Goal: Information Seeking & Learning: Learn about a topic

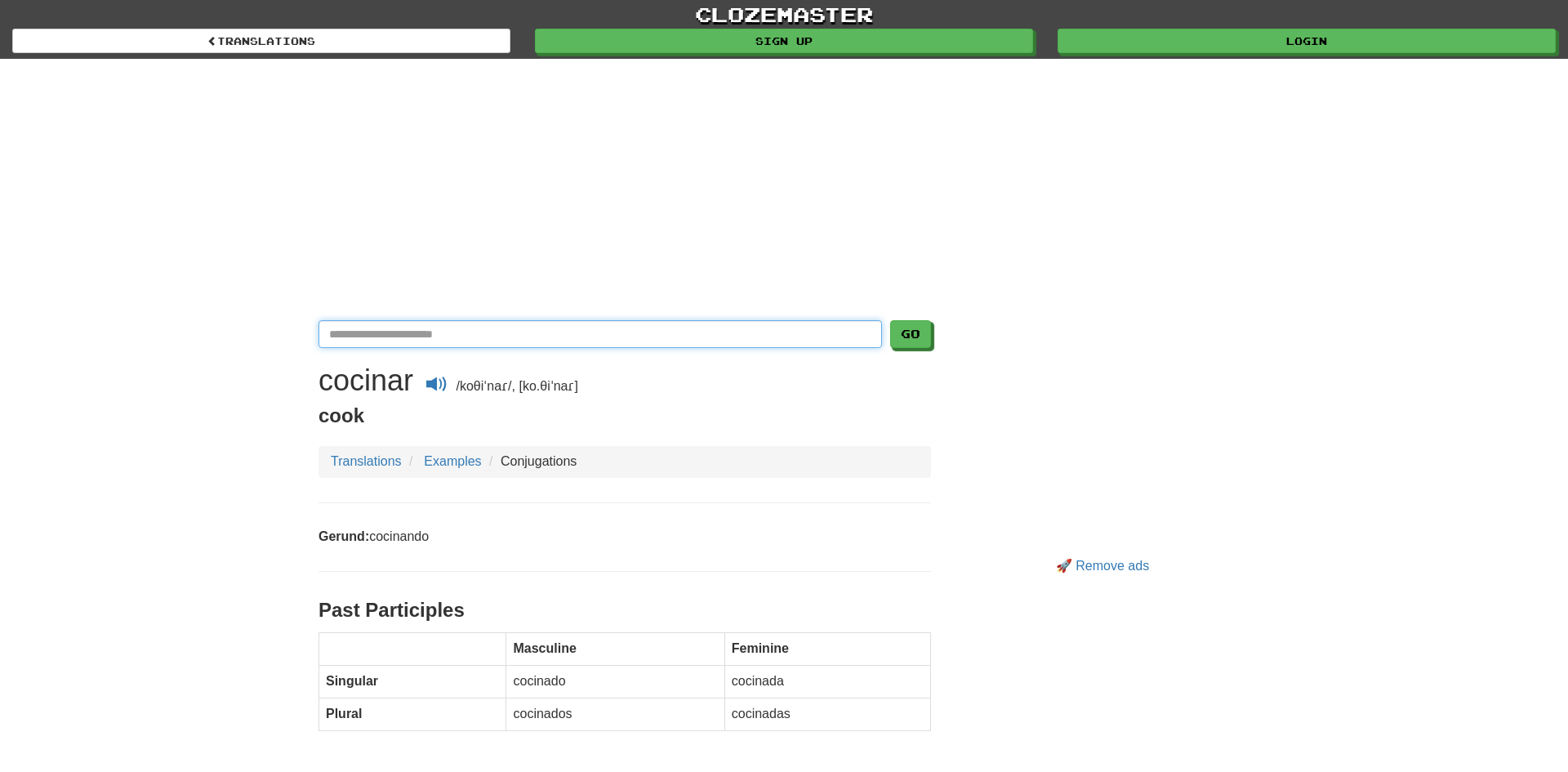
click at [468, 333] on input "Translate Spanish-English" at bounding box center [600, 334] width 563 height 28
type input "********"
click at [890, 320] on button "Go" at bounding box center [911, 334] width 41 height 28
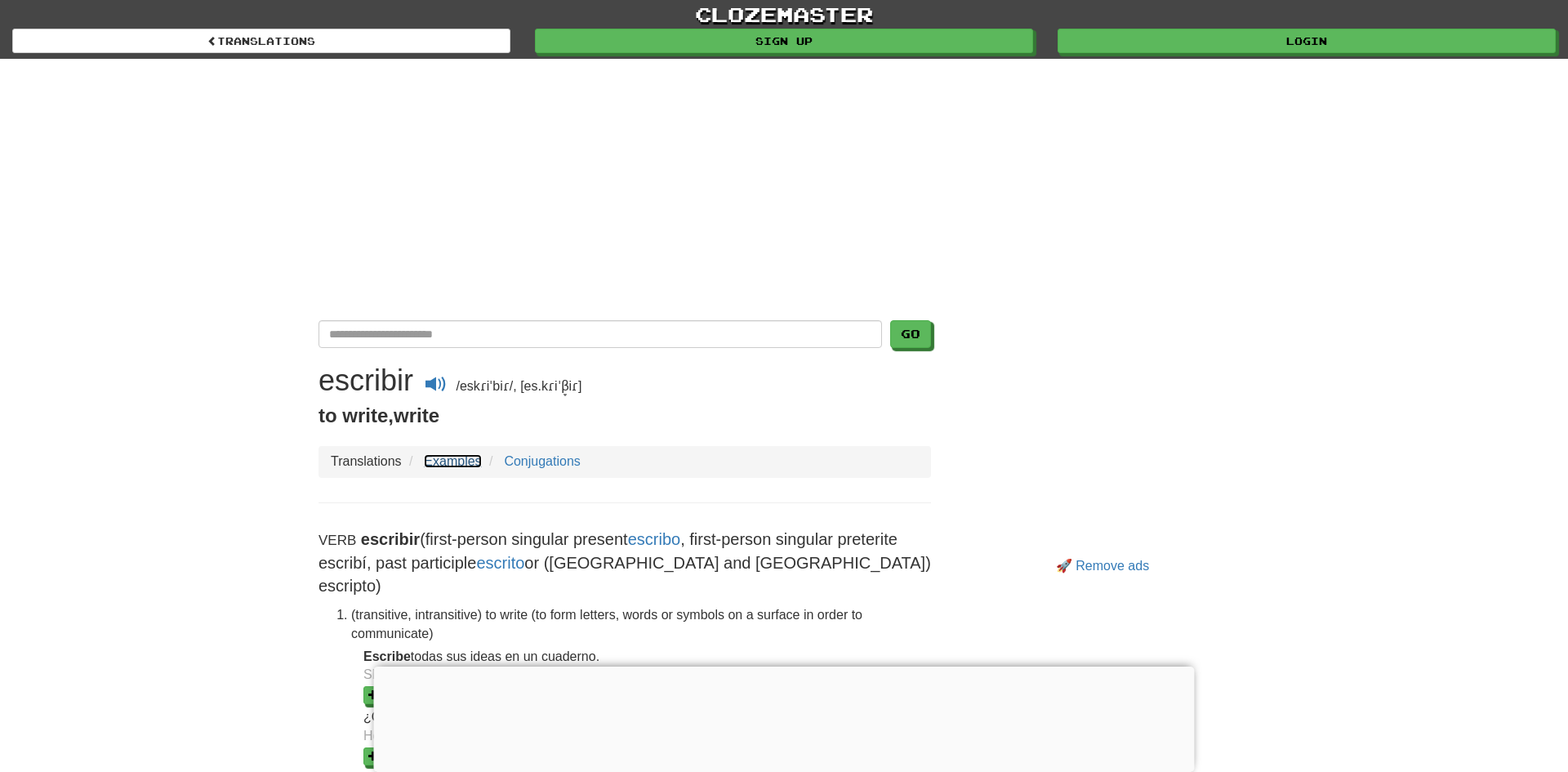
click at [437, 454] on link "Examples" at bounding box center [452, 460] width 57 height 14
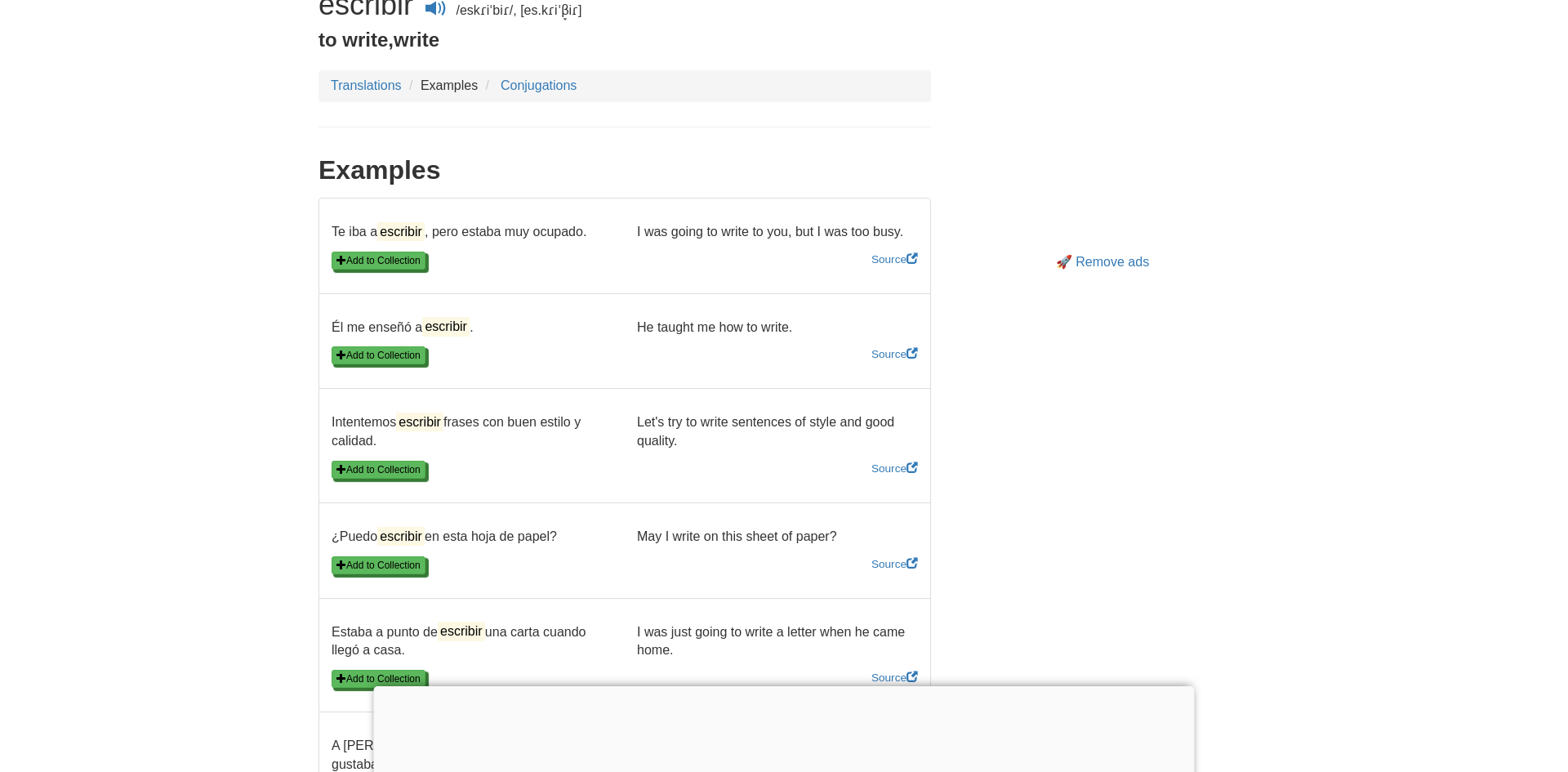
scroll to position [370, 0]
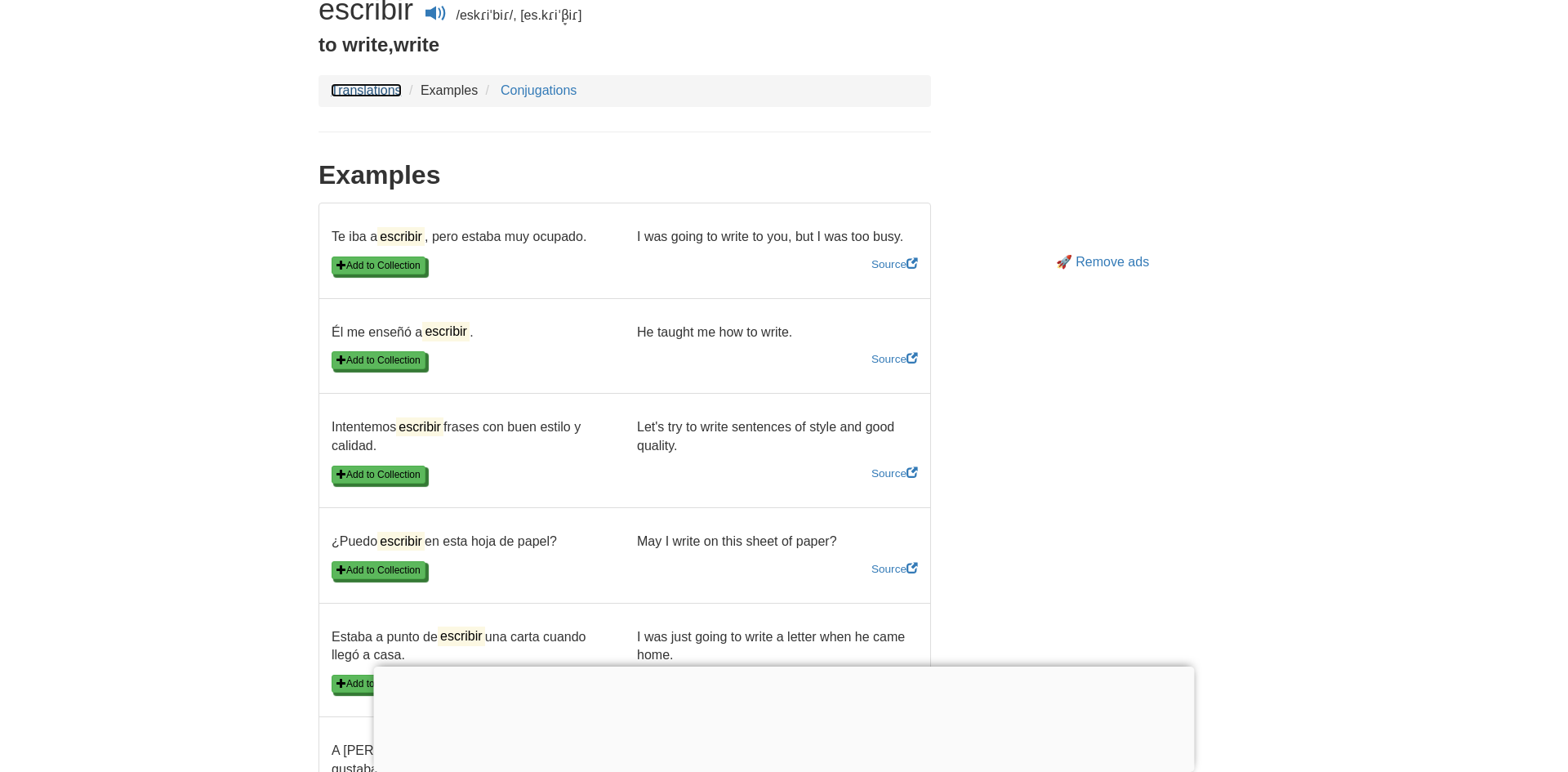
click at [380, 95] on link "Translations" at bounding box center [366, 90] width 71 height 14
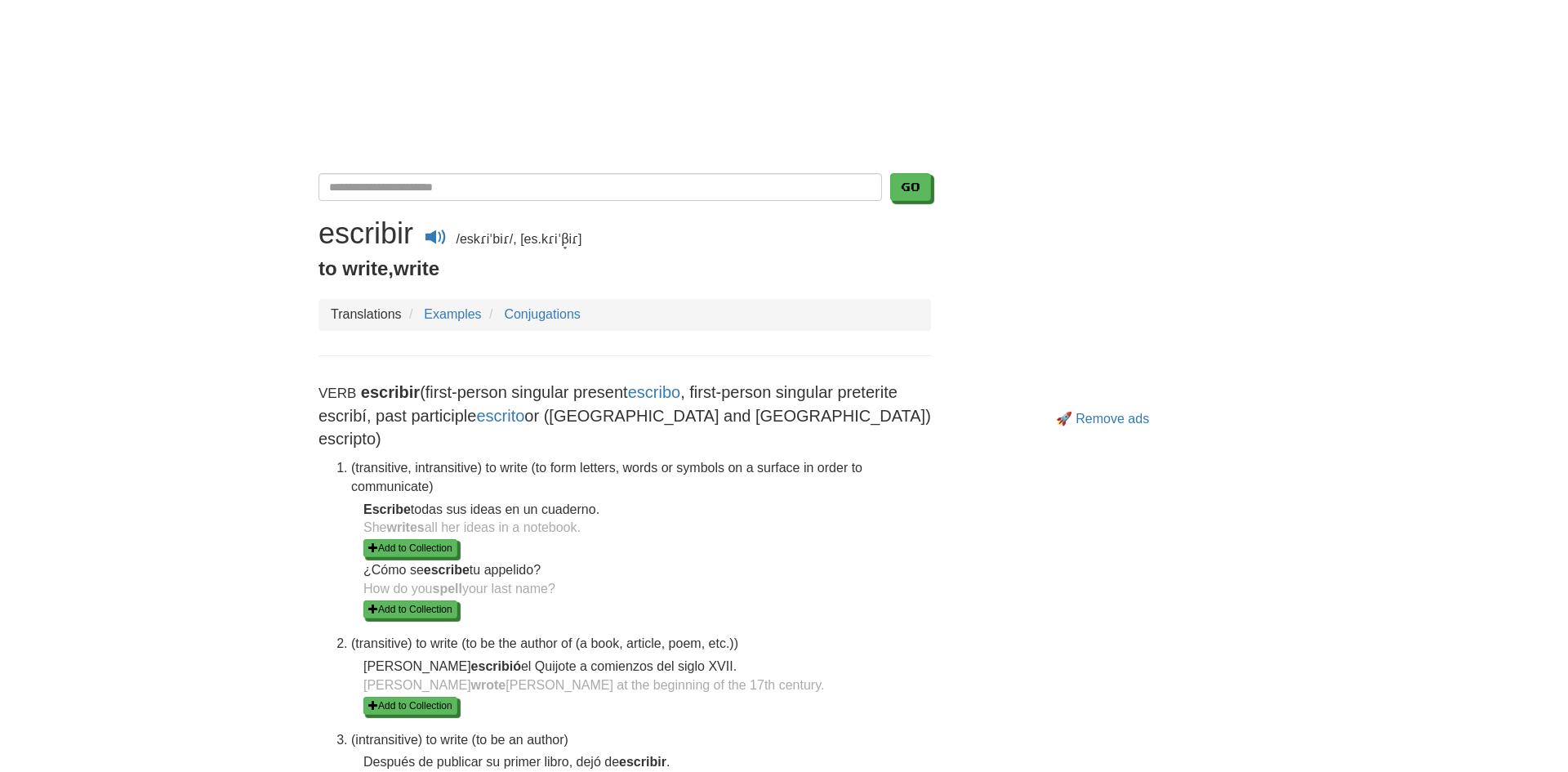
scroll to position [160, 0]
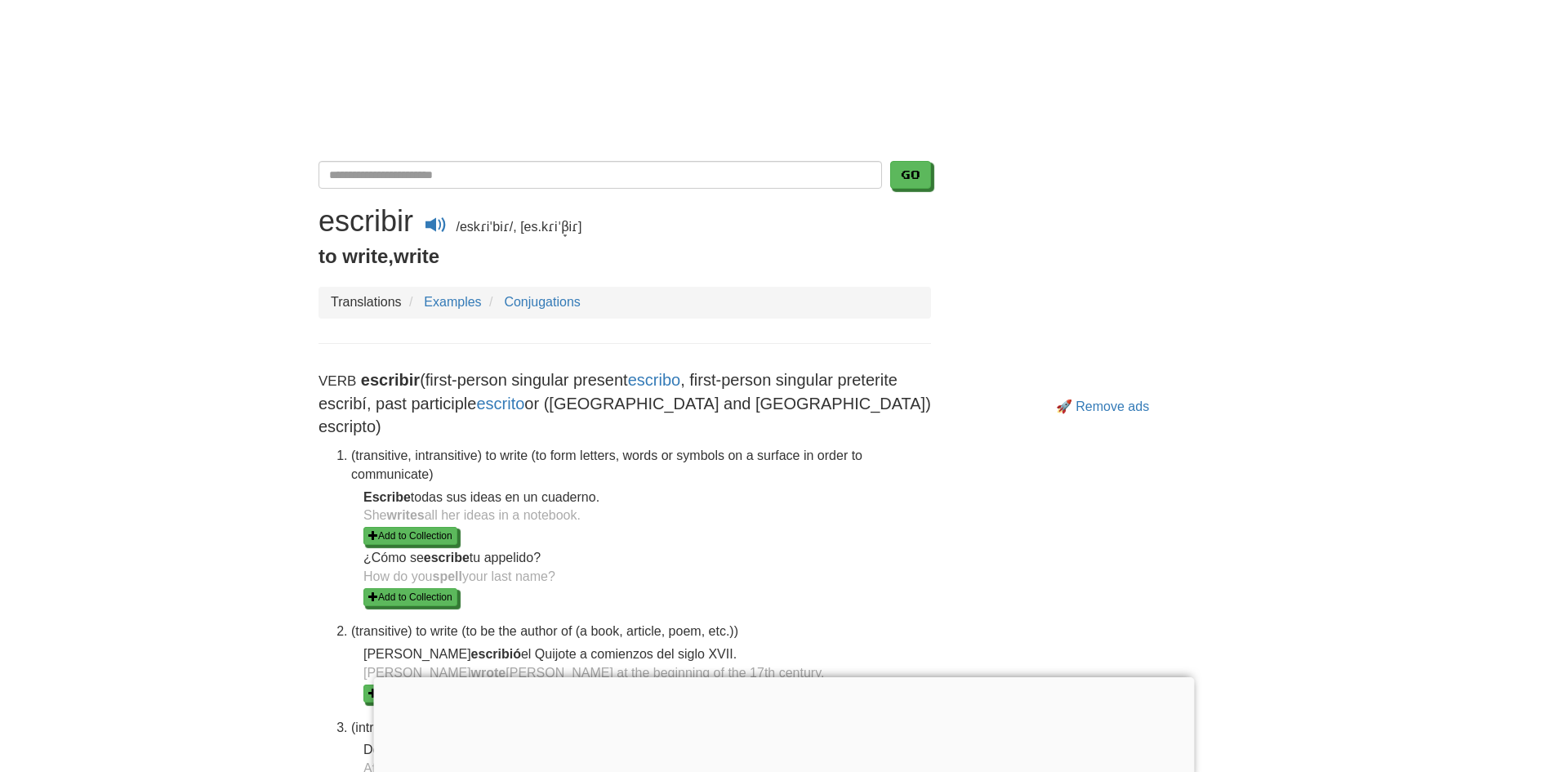
click at [532, 310] on li "Conjugations" at bounding box center [533, 303] width 95 height 18
click at [526, 303] on link "Conjugations" at bounding box center [541, 301] width 76 height 14
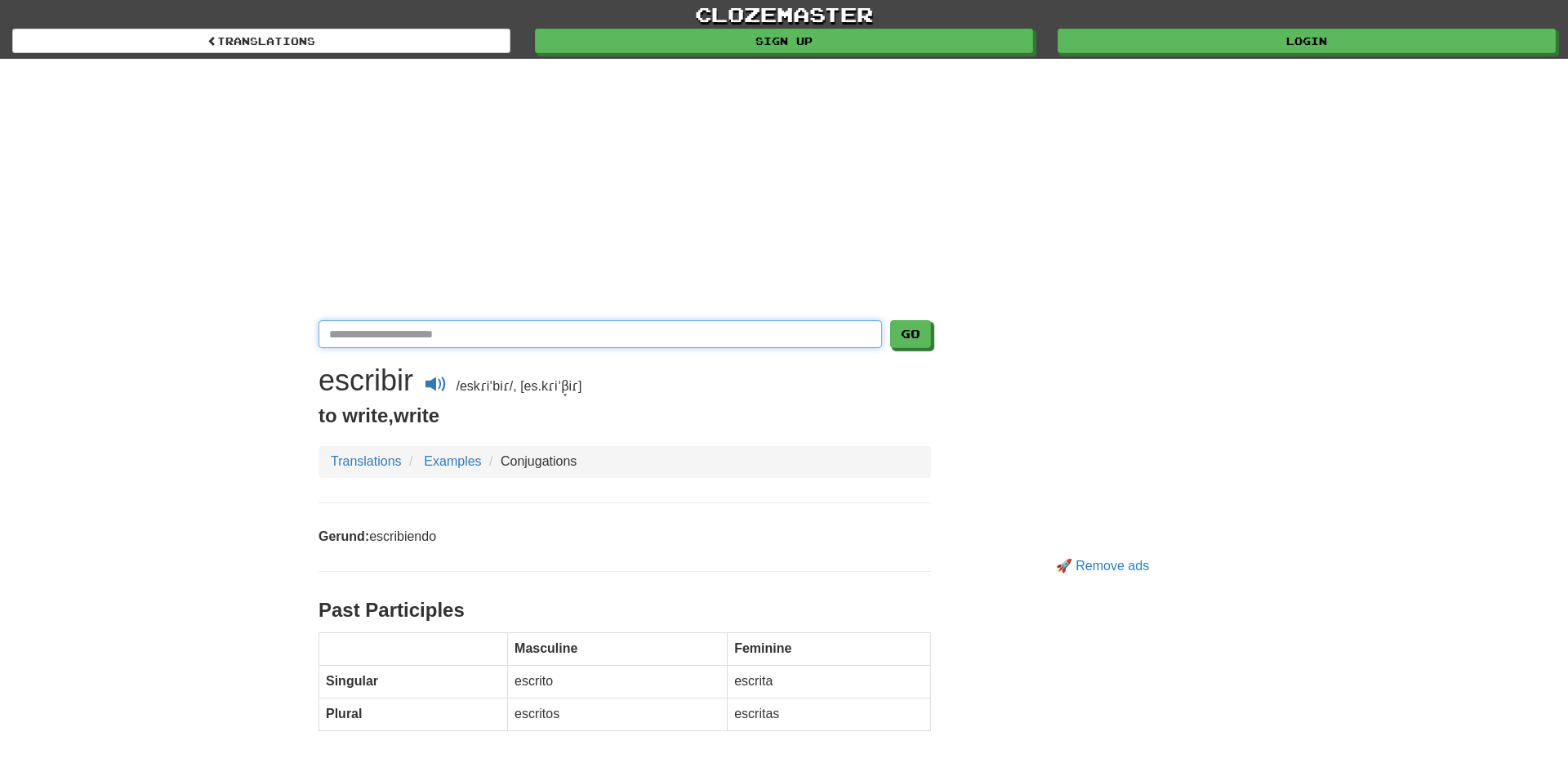
click at [490, 334] on input "Translate Spanish-English" at bounding box center [600, 334] width 563 height 28
type input "******"
click at [890, 320] on button "Go" at bounding box center [911, 334] width 41 height 28
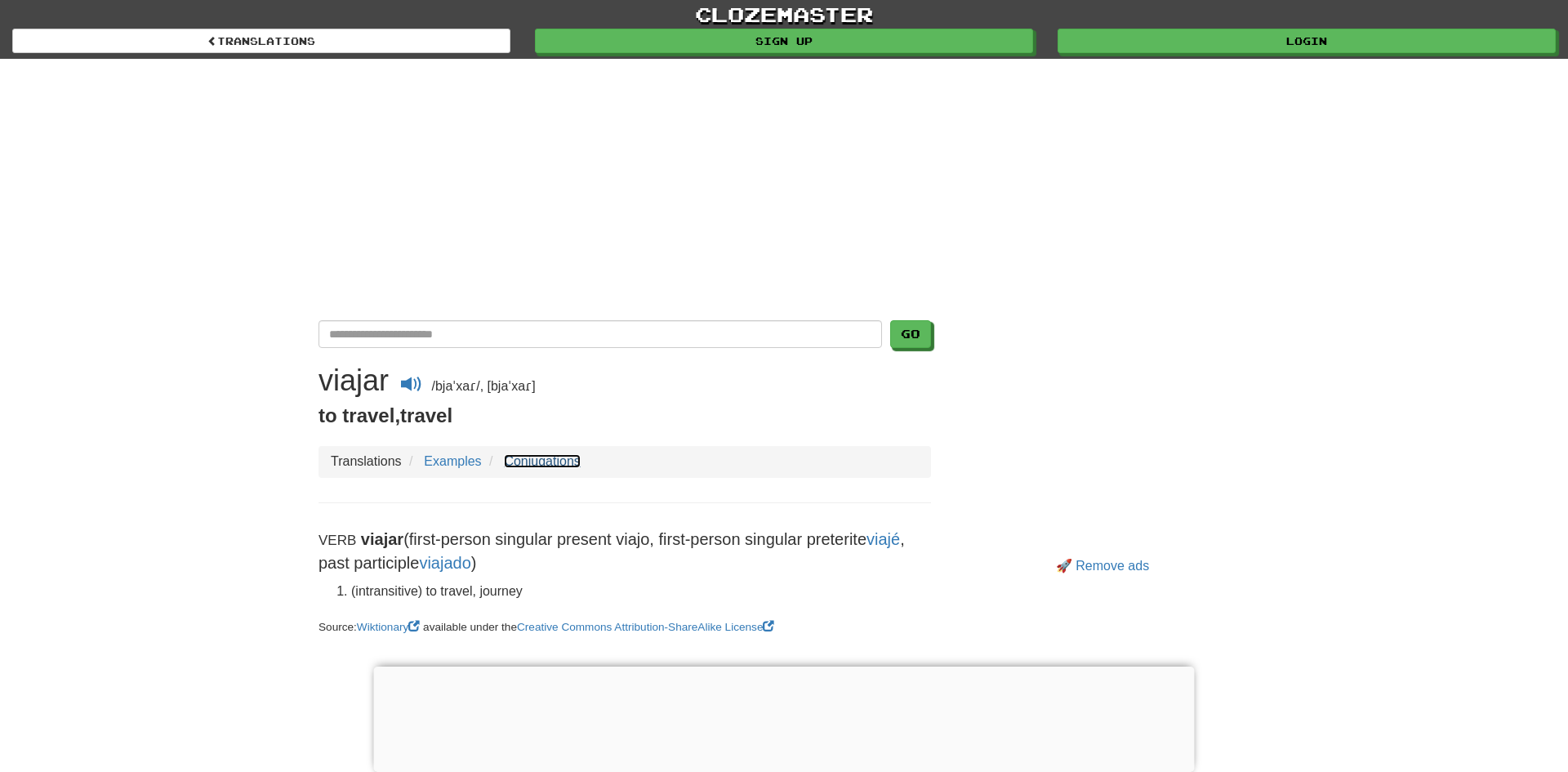
click at [529, 467] on link "Conjugations" at bounding box center [541, 460] width 76 height 14
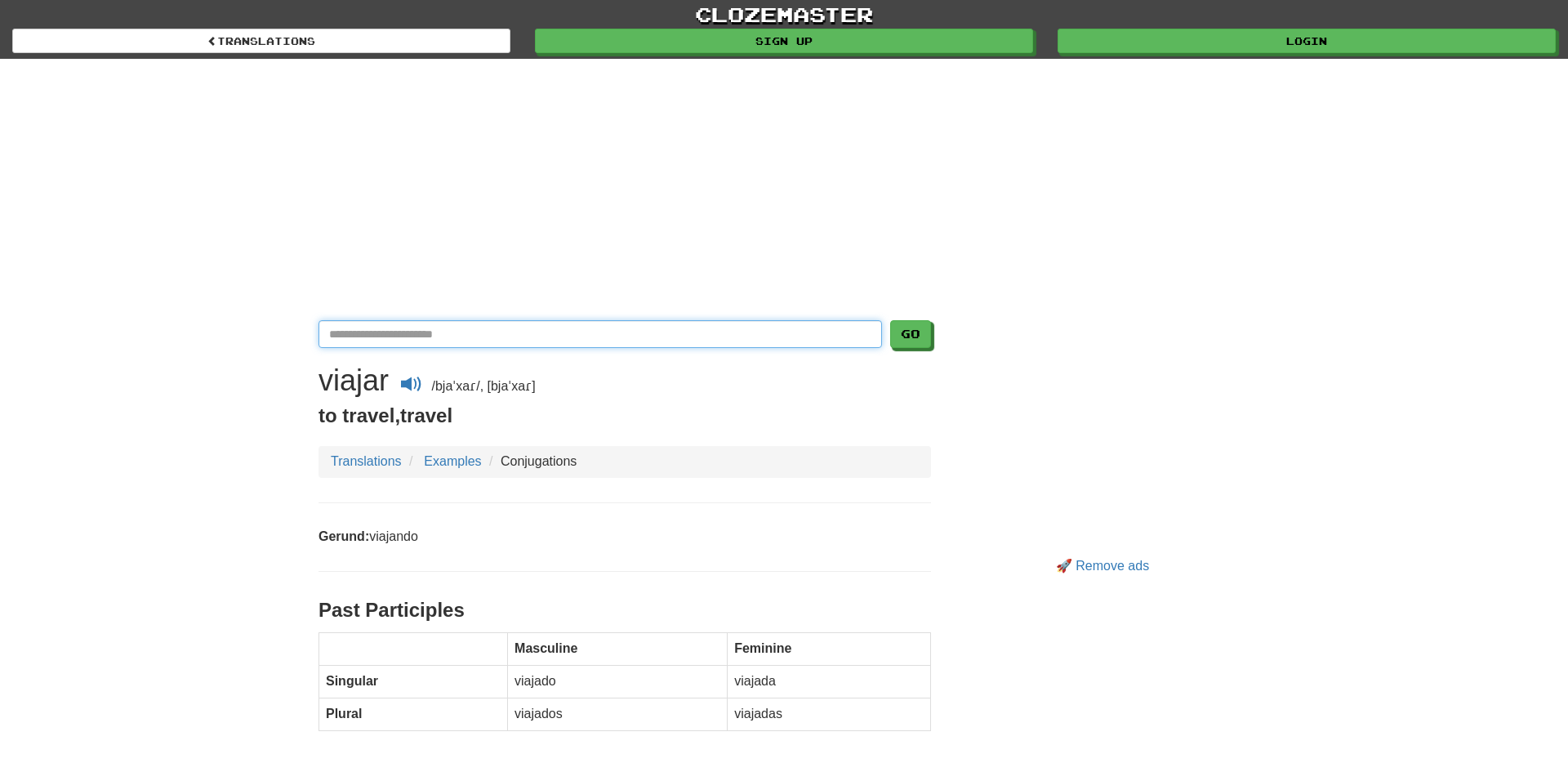
drag, startPoint x: 489, startPoint y: 337, endPoint x: 500, endPoint y: 338, distance: 11.0
click at [494, 338] on input "Translate Spanish-English" at bounding box center [600, 334] width 563 height 28
type input "******"
click at [923, 329] on button "Go" at bounding box center [911, 335] width 41 height 28
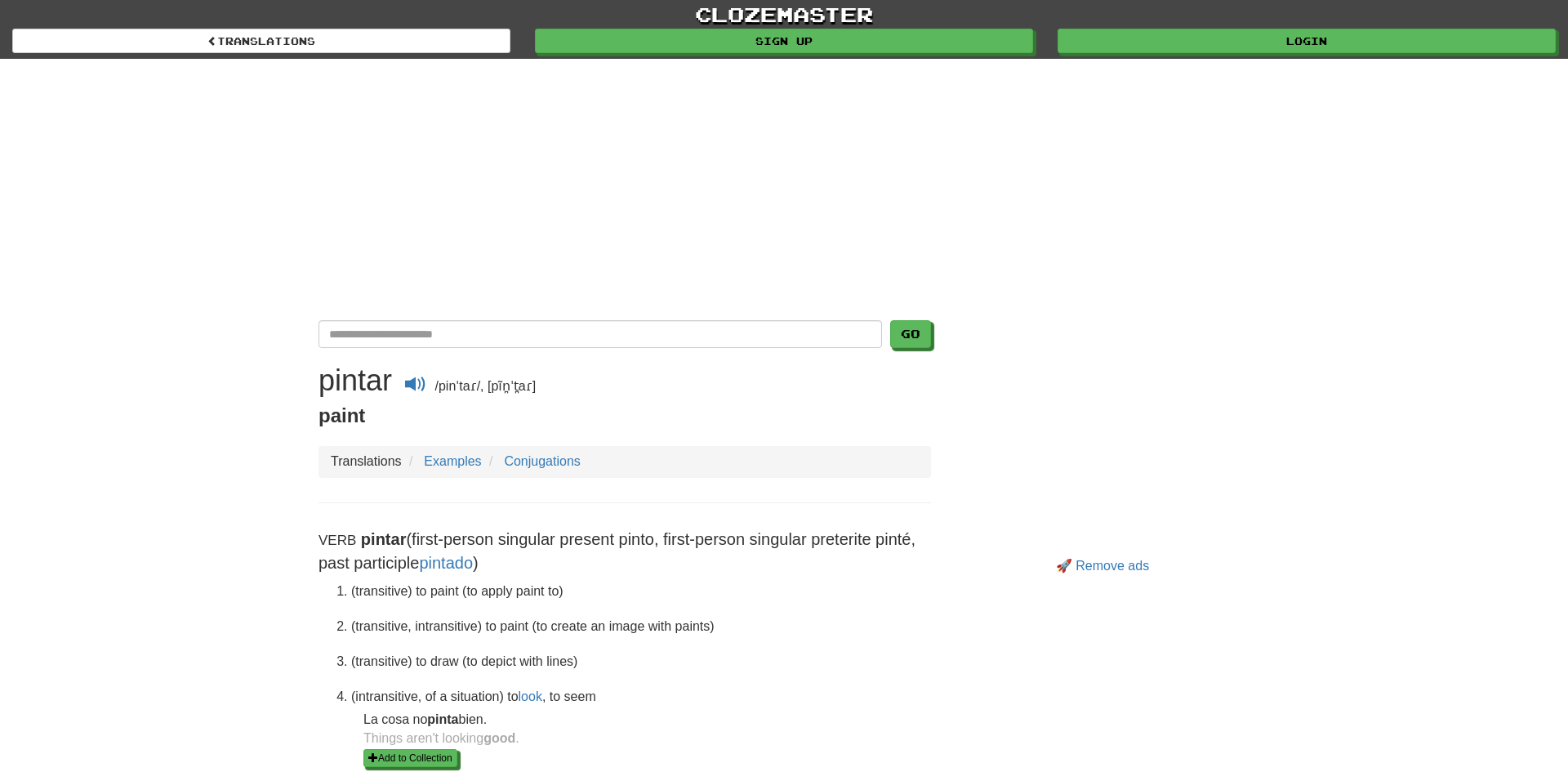
click at [552, 469] on li "Conjugations" at bounding box center [533, 461] width 95 height 18
click at [563, 452] on ul "Translations Examples Conjugations" at bounding box center [624, 461] width 613 height 32
click at [563, 455] on link "Conjugations" at bounding box center [541, 460] width 76 height 14
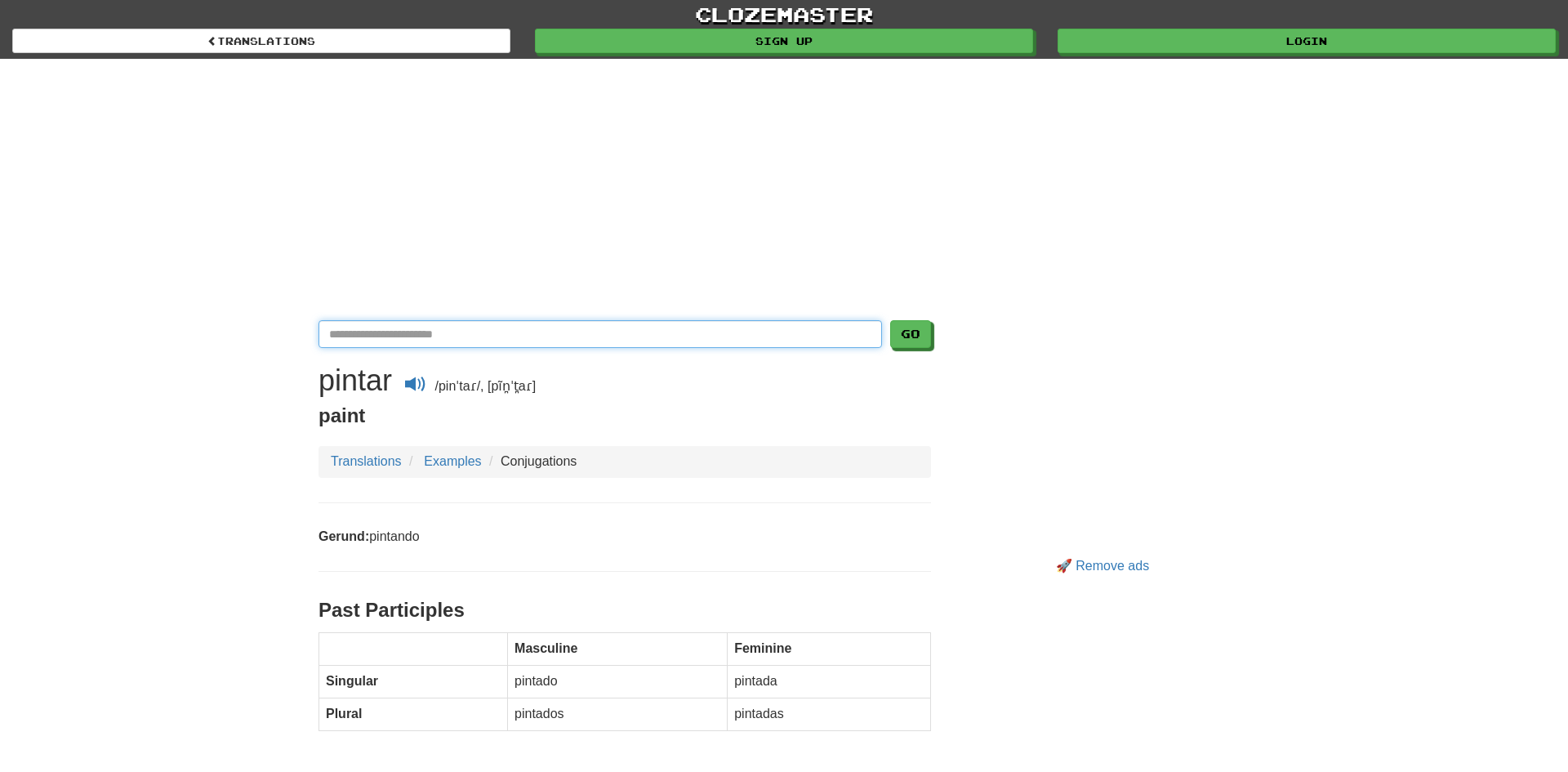
click at [523, 332] on input "Translate Spanish-English" at bounding box center [600, 334] width 563 height 28
type input "********"
click at [890, 320] on button "Go" at bounding box center [911, 334] width 41 height 28
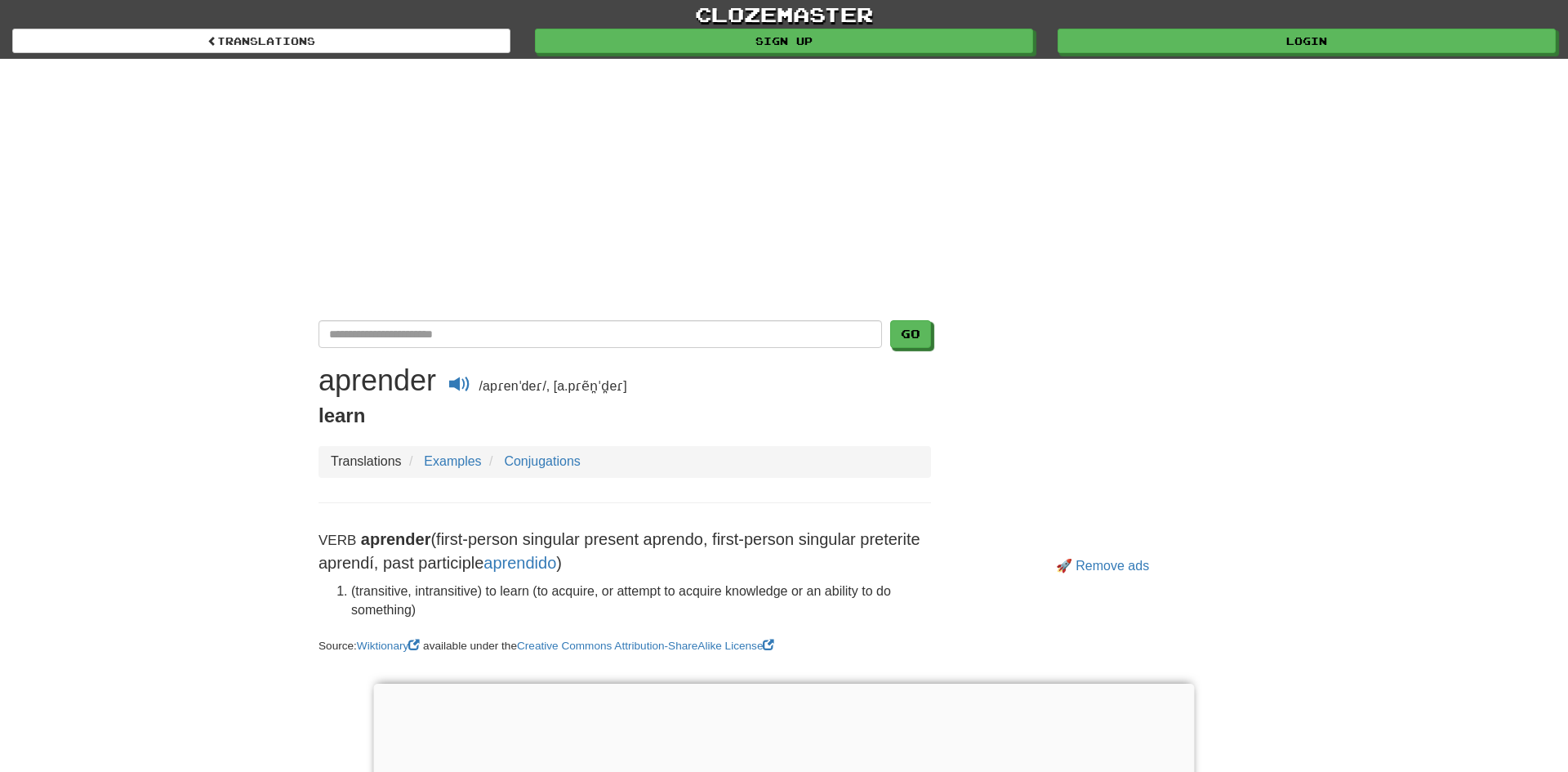
click at [574, 471] on ul "Translations Examples Conjugations" at bounding box center [624, 461] width 613 height 32
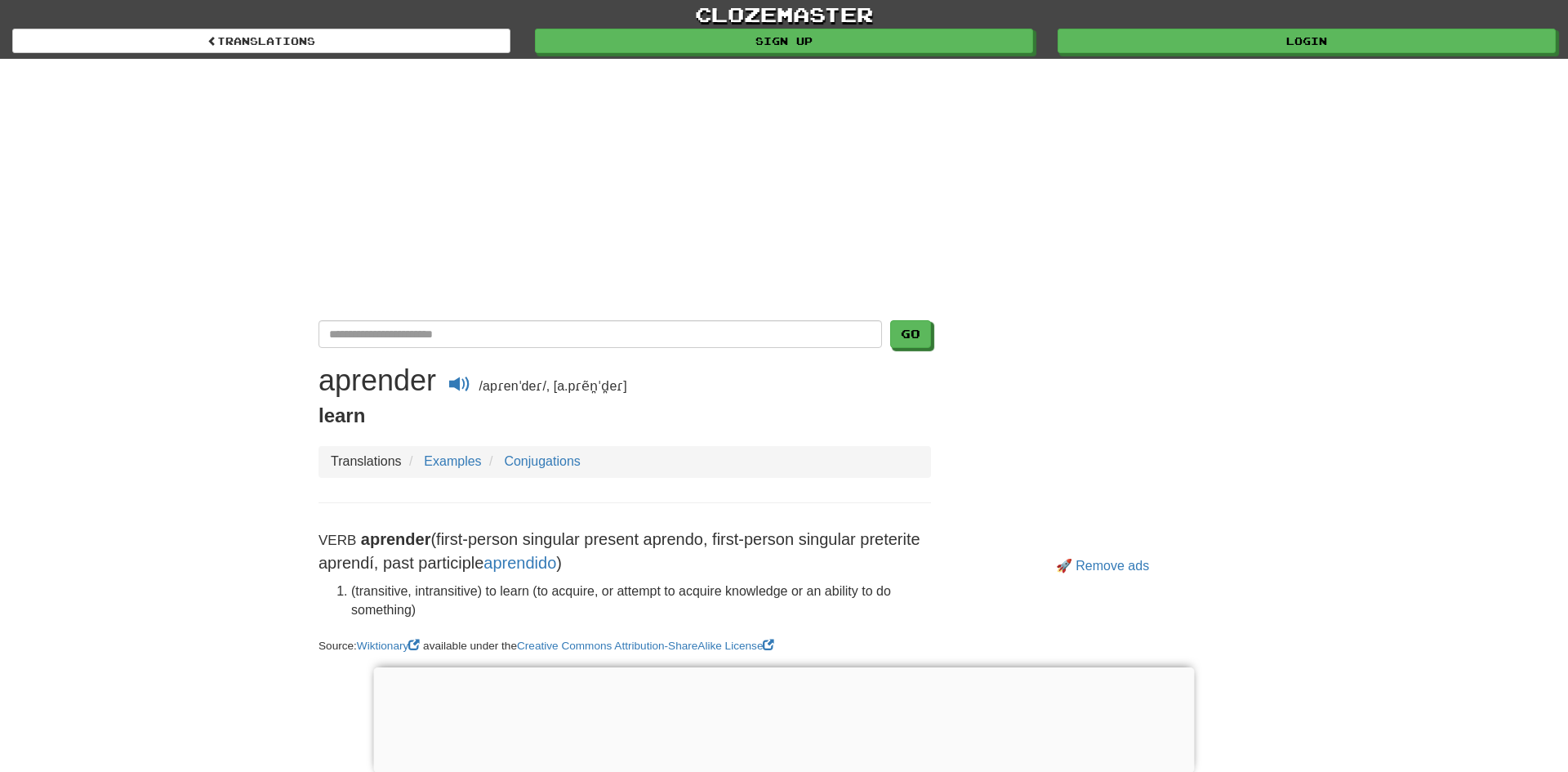
click at [573, 471] on ul "Translations Examples Conjugations" at bounding box center [624, 461] width 613 height 32
click at [555, 454] on link "Conjugations" at bounding box center [541, 460] width 76 height 14
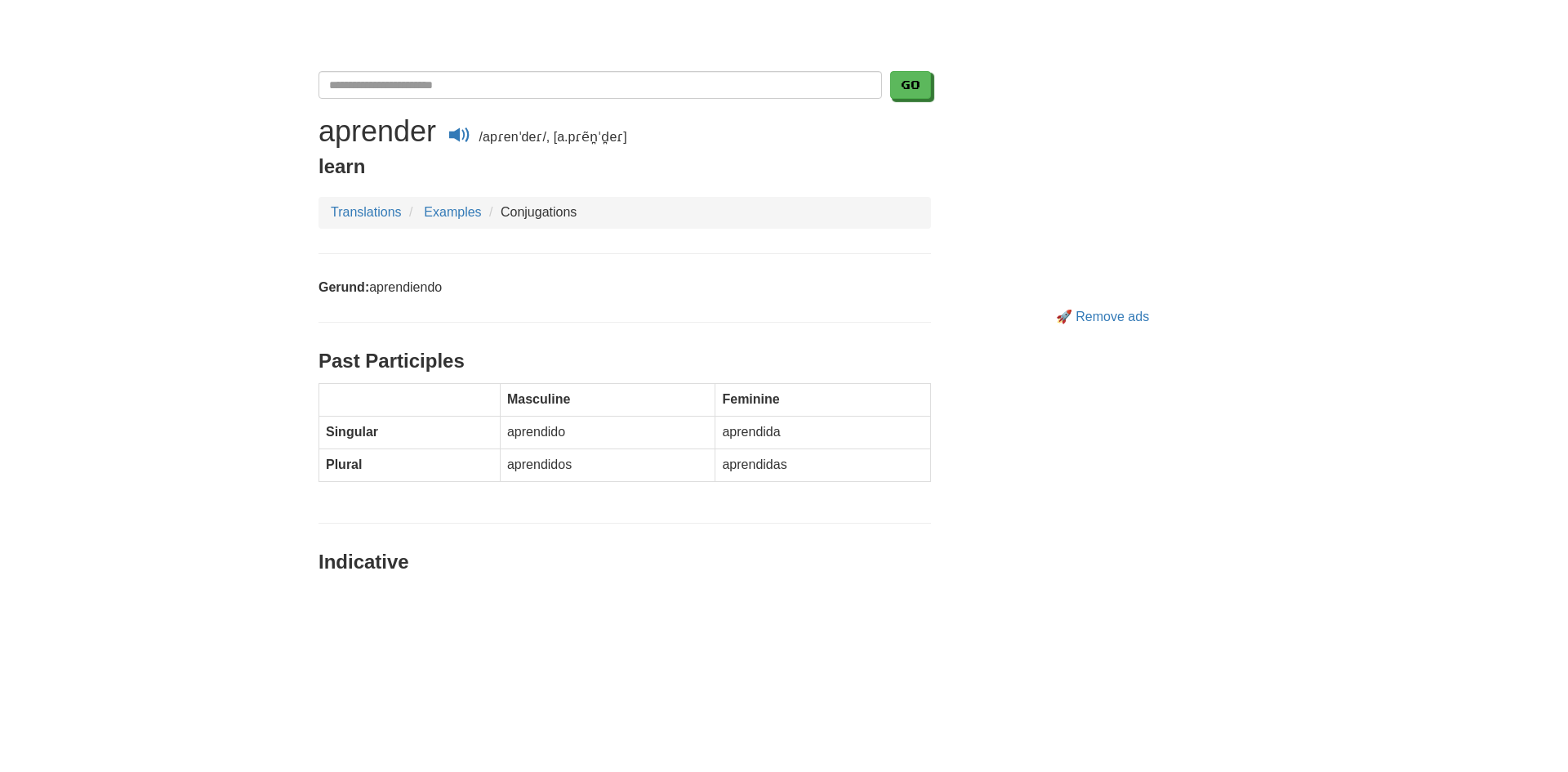
scroll to position [248, 0]
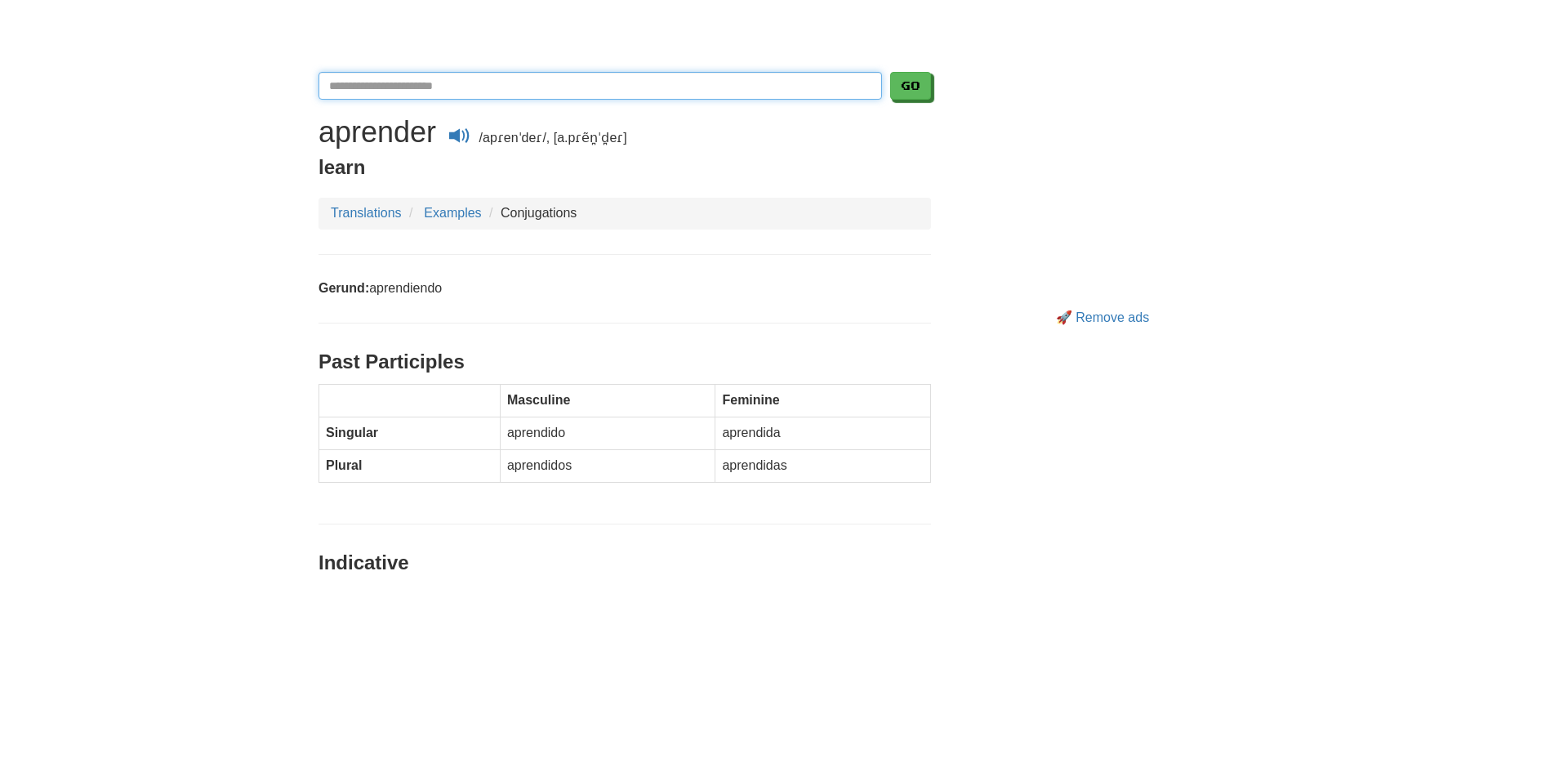
click at [482, 88] on input "Translate Spanish-English" at bounding box center [600, 85] width 563 height 28
type input "*******"
click at [890, 72] on button "Go" at bounding box center [911, 85] width 41 height 28
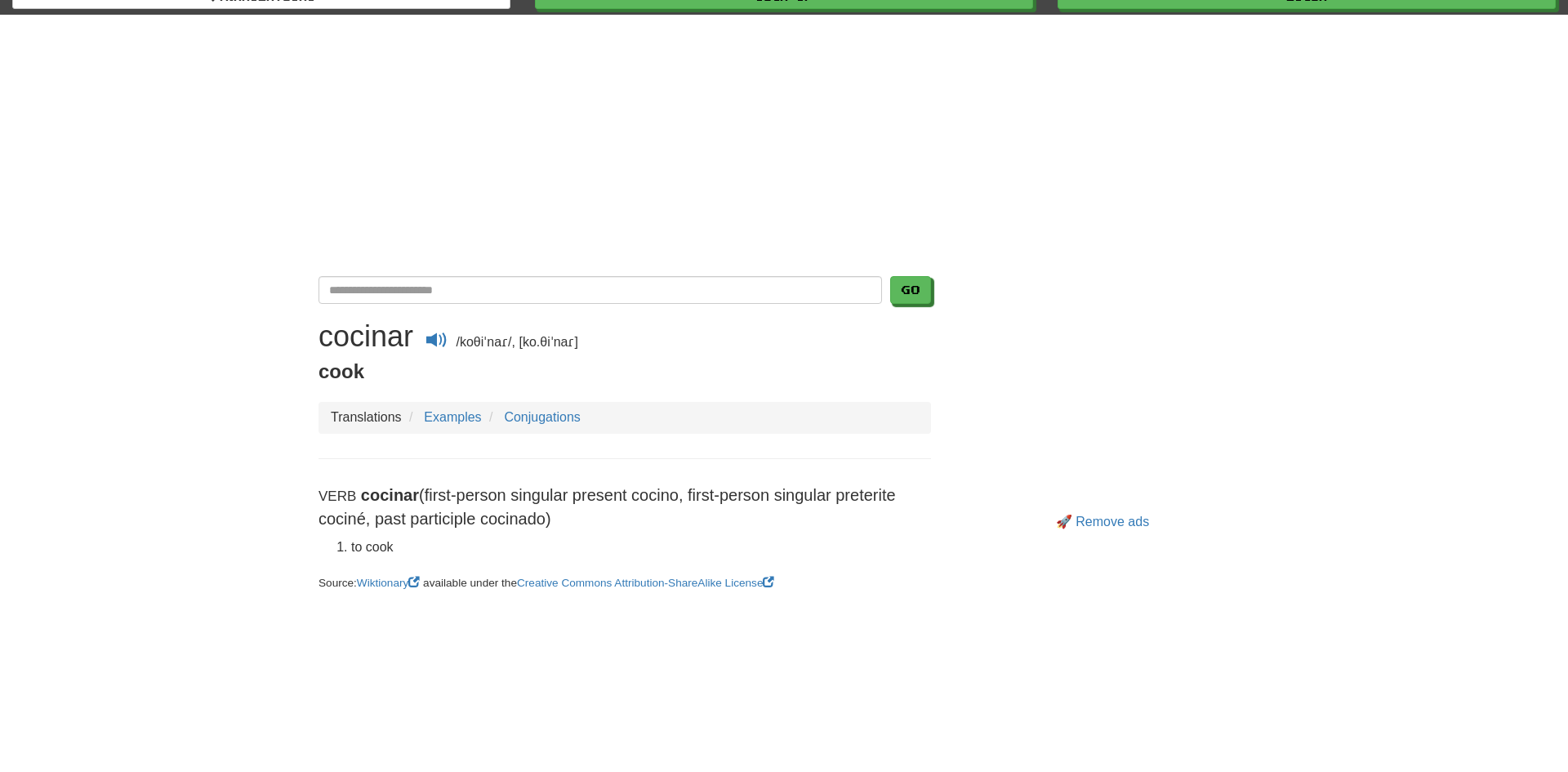
scroll to position [49, 0]
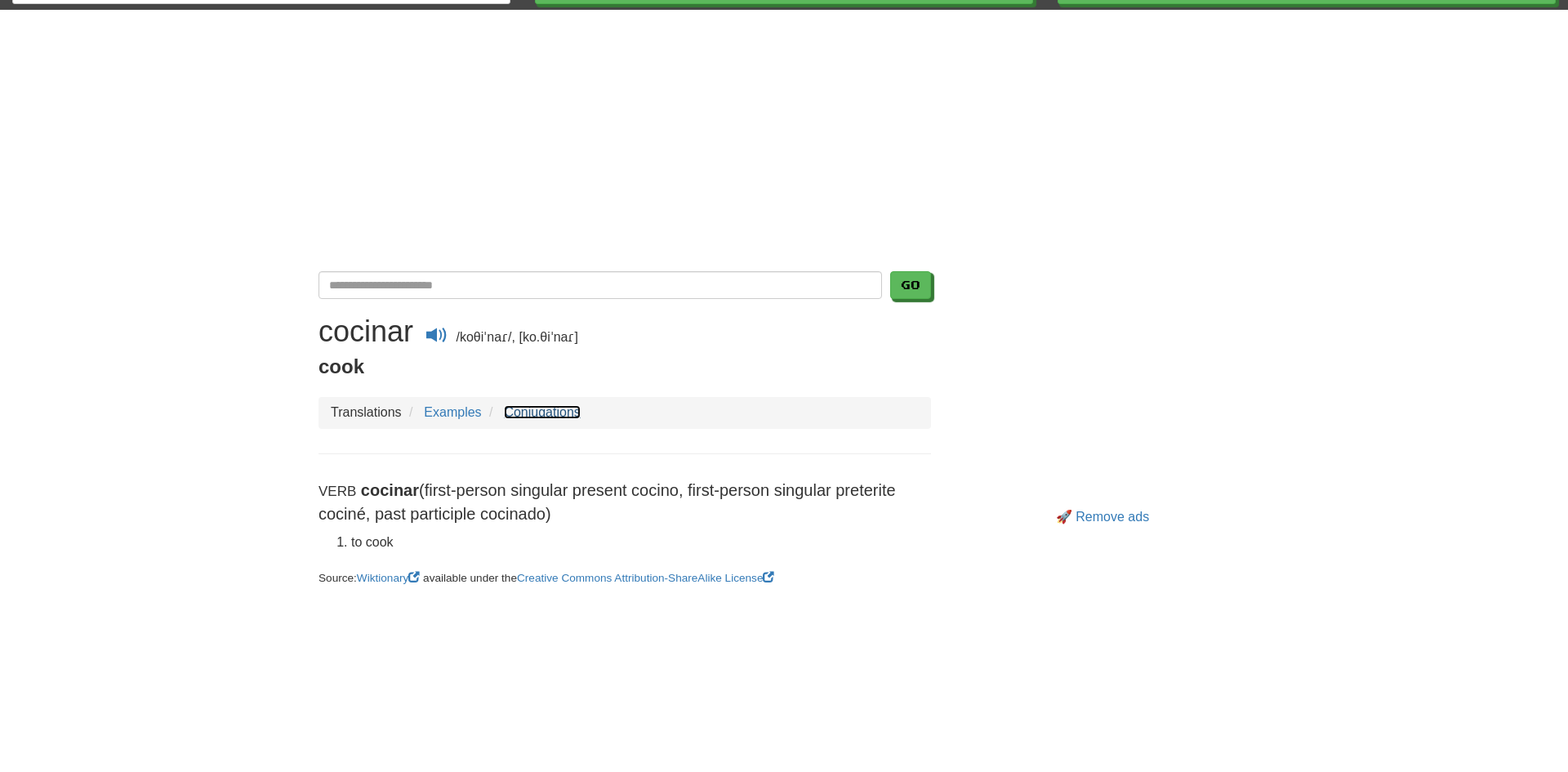
click at [523, 414] on link "Conjugations" at bounding box center [541, 412] width 76 height 14
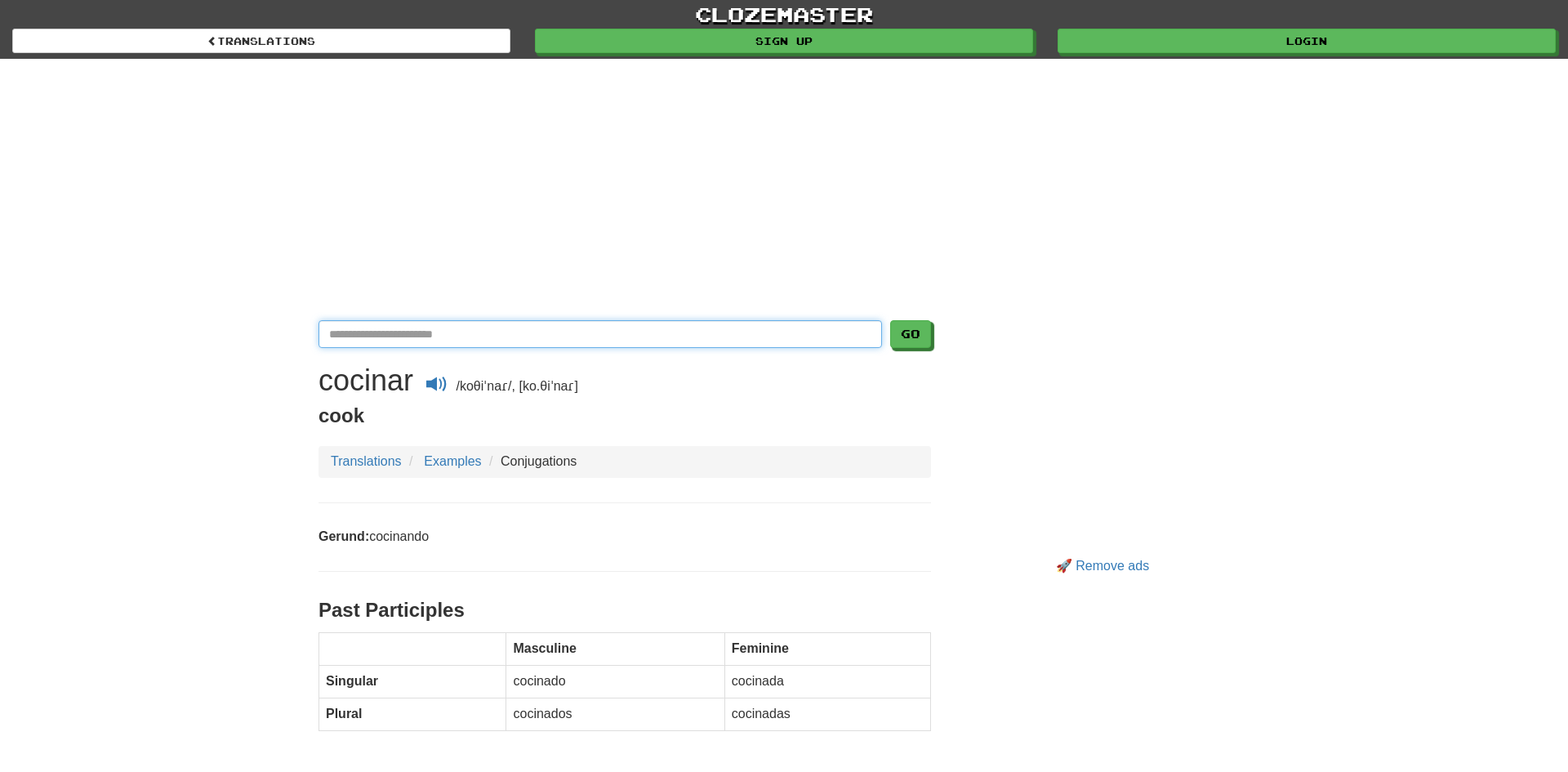
click at [464, 335] on input "Translate Spanish-English" at bounding box center [600, 334] width 563 height 28
type input "******"
click at [914, 326] on button "Go" at bounding box center [911, 335] width 41 height 28
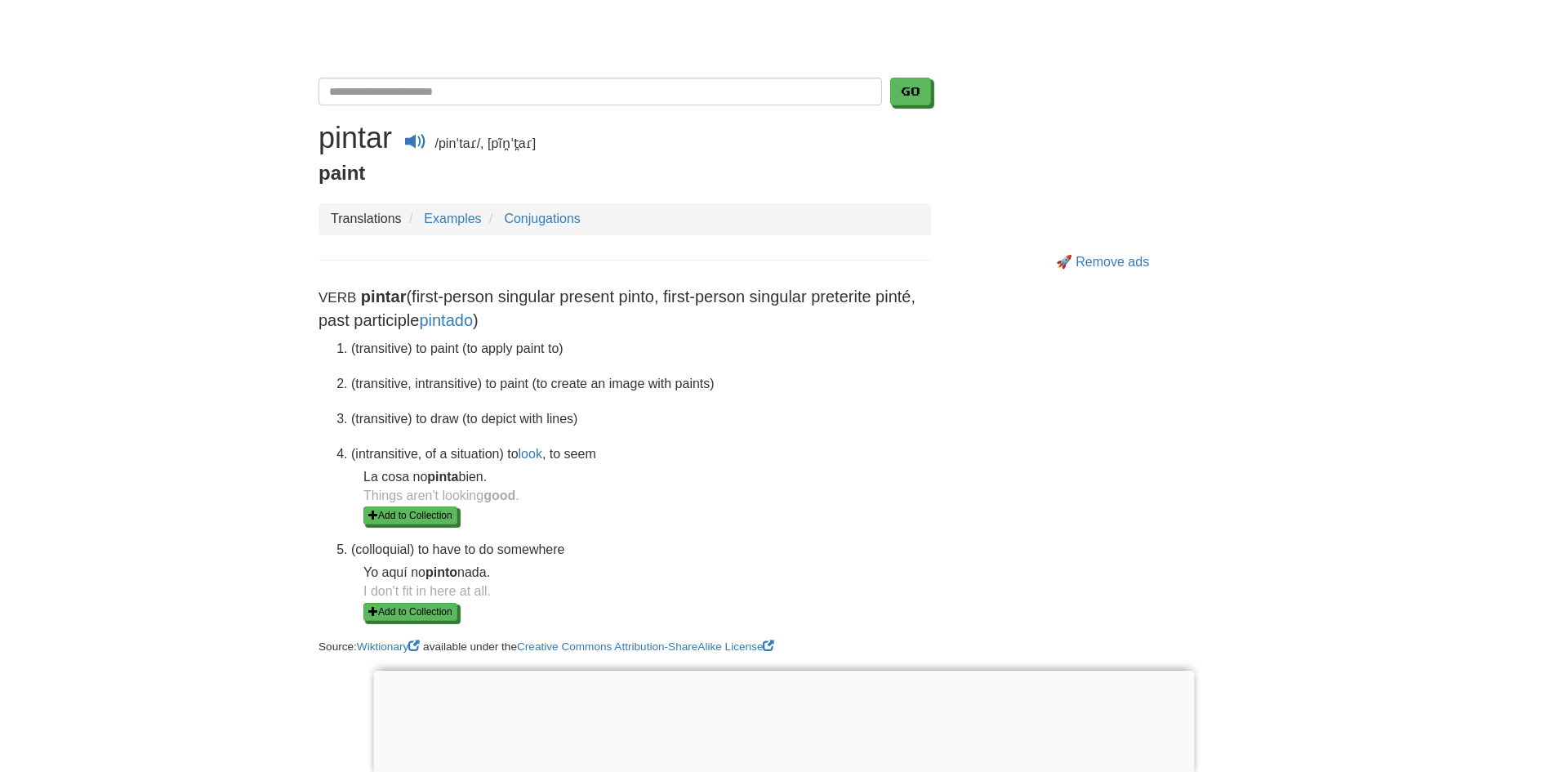
scroll to position [53, 0]
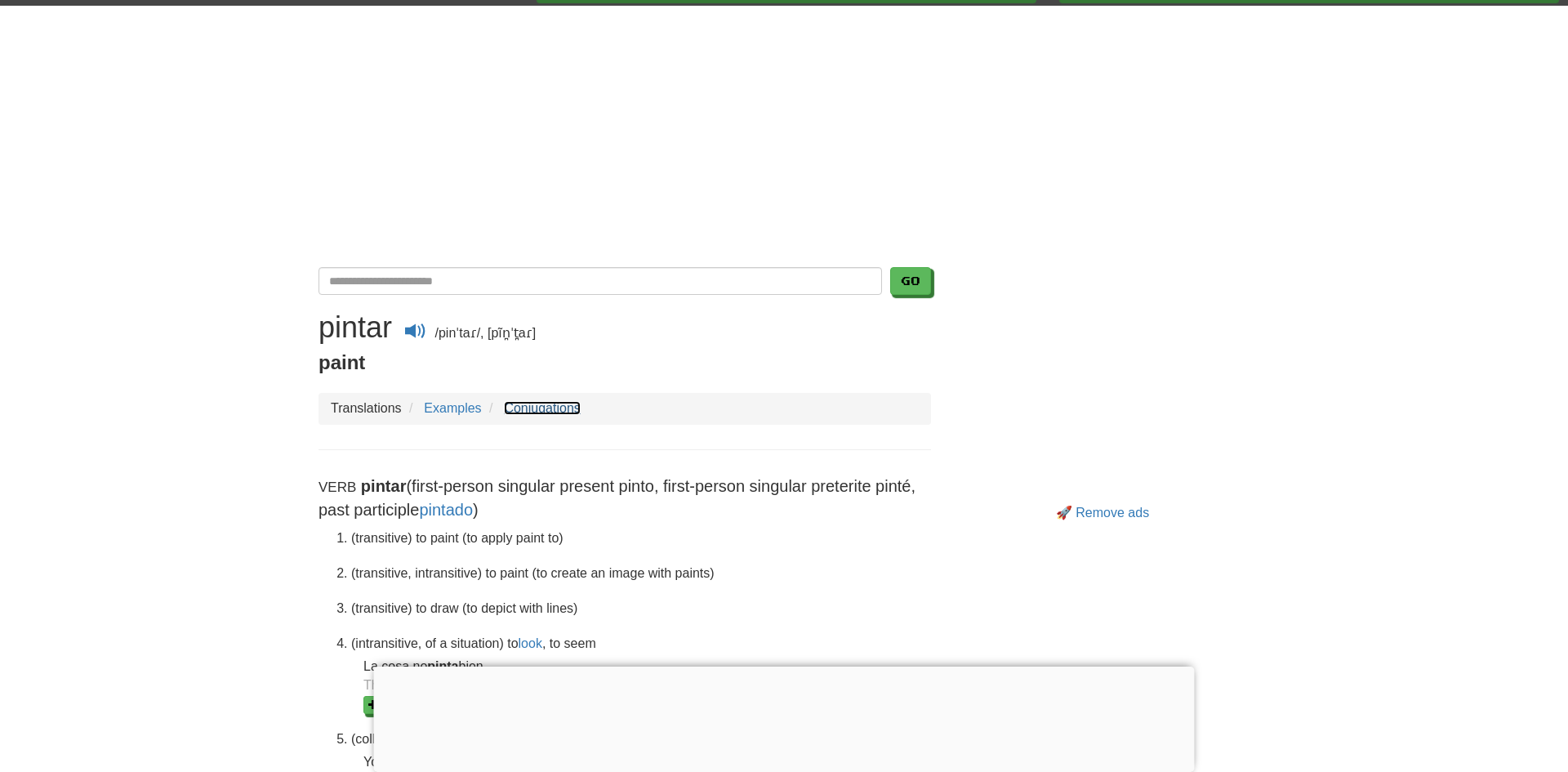
click at [503, 404] on link "Conjugations" at bounding box center [541, 407] width 76 height 14
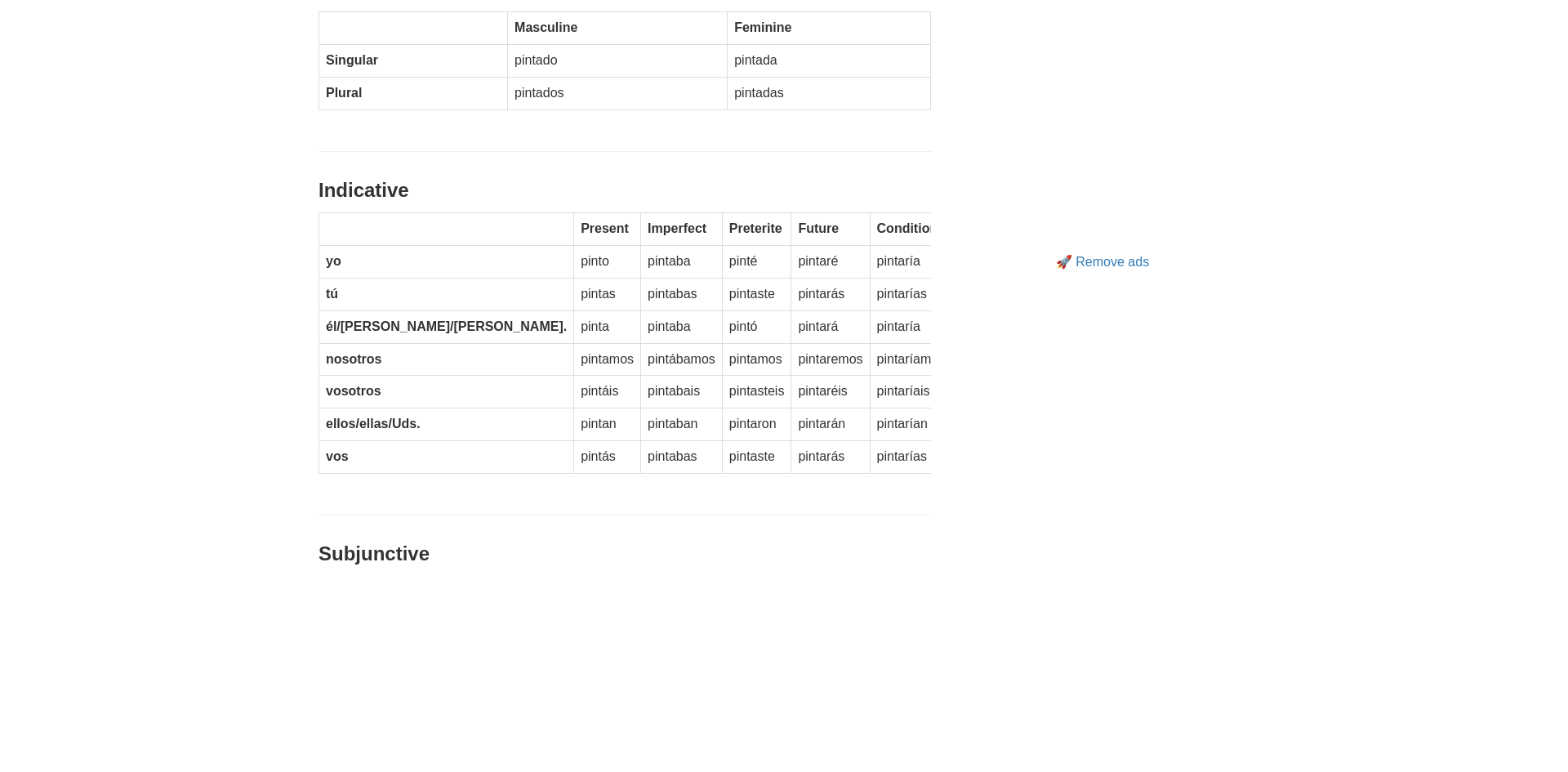
scroll to position [639, 0]
